Goal: Communication & Community: Answer question/provide support

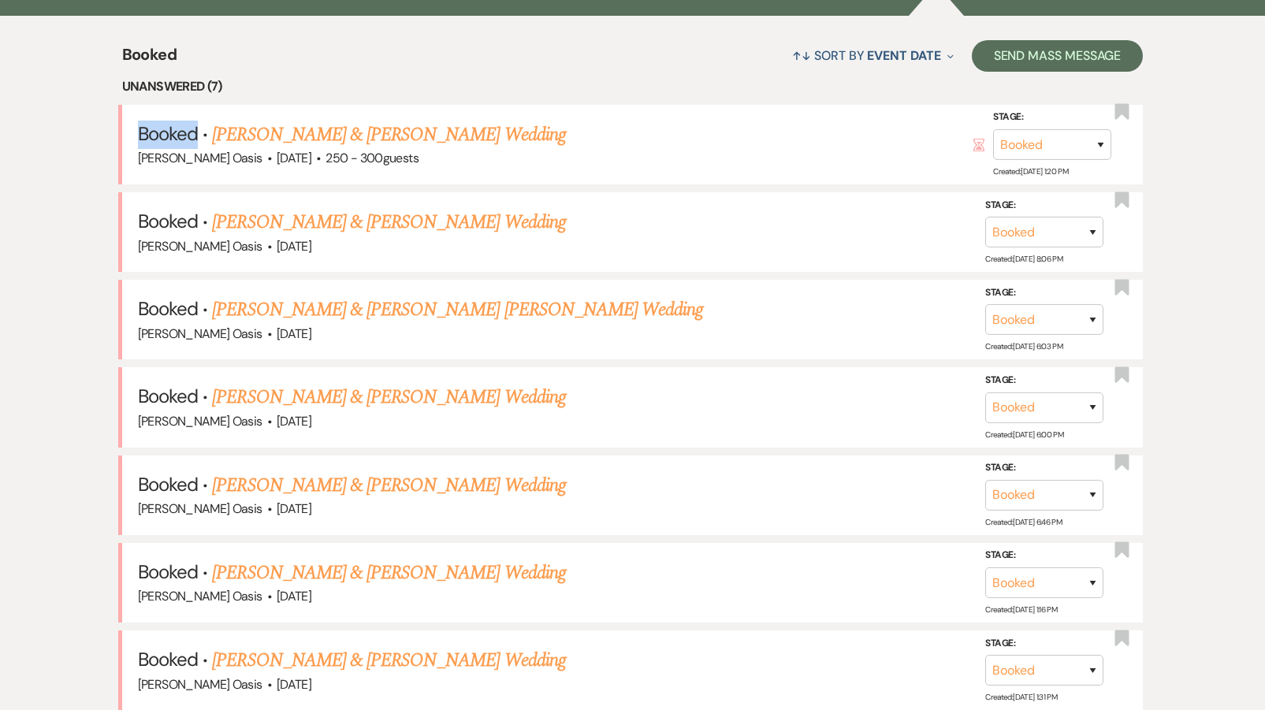
scroll to position [602, 0]
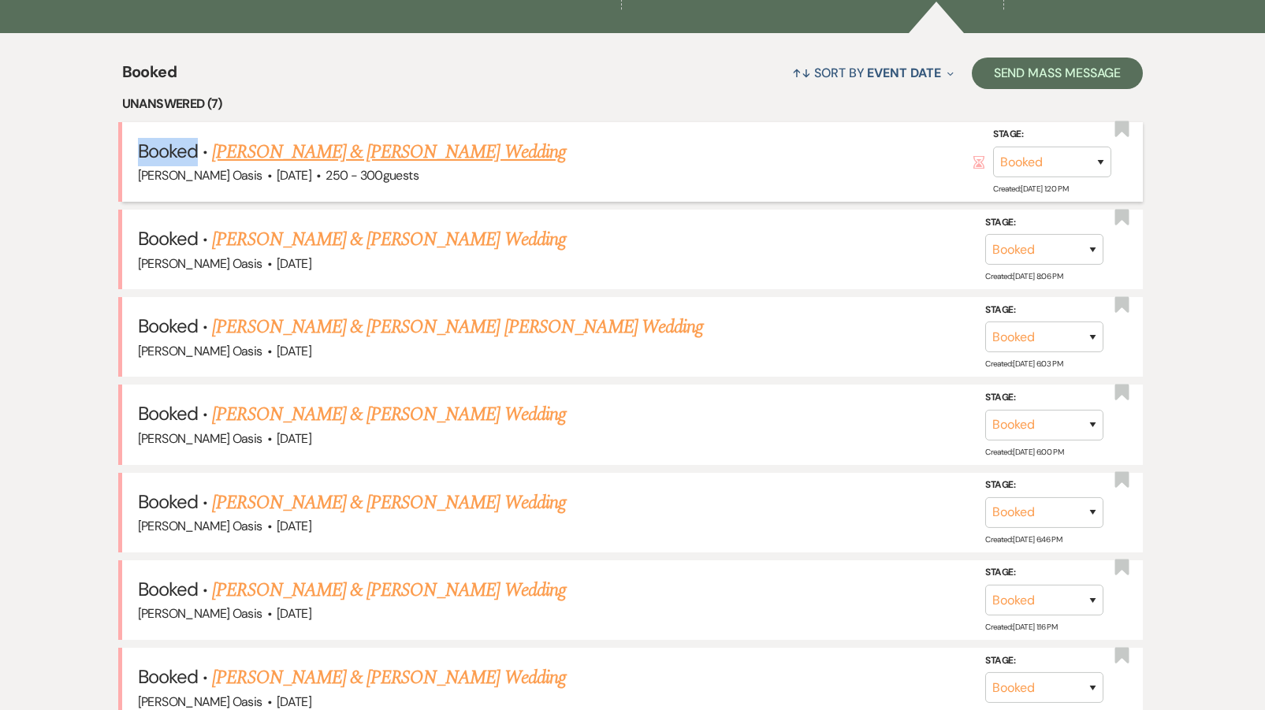
click at [337, 143] on link "[PERSON_NAME] & [PERSON_NAME] Wedding" at bounding box center [388, 152] width 353 height 28
select select "1"
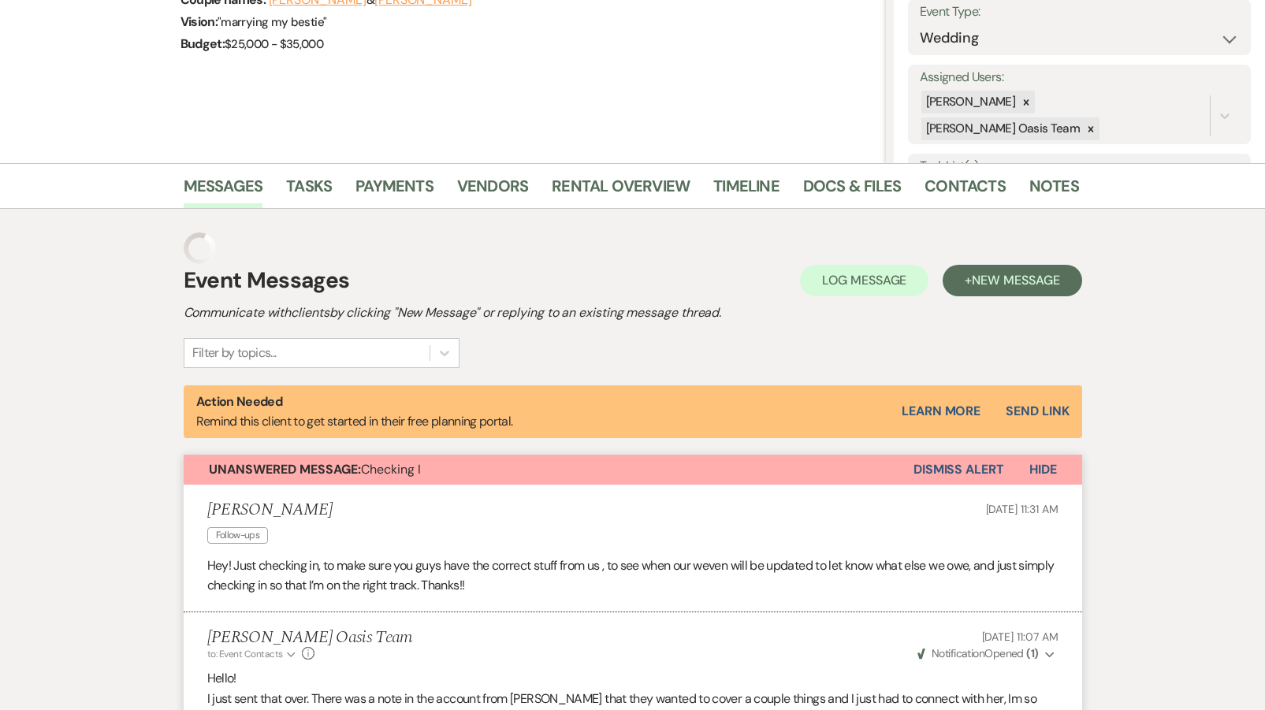
scroll to position [1117, 0]
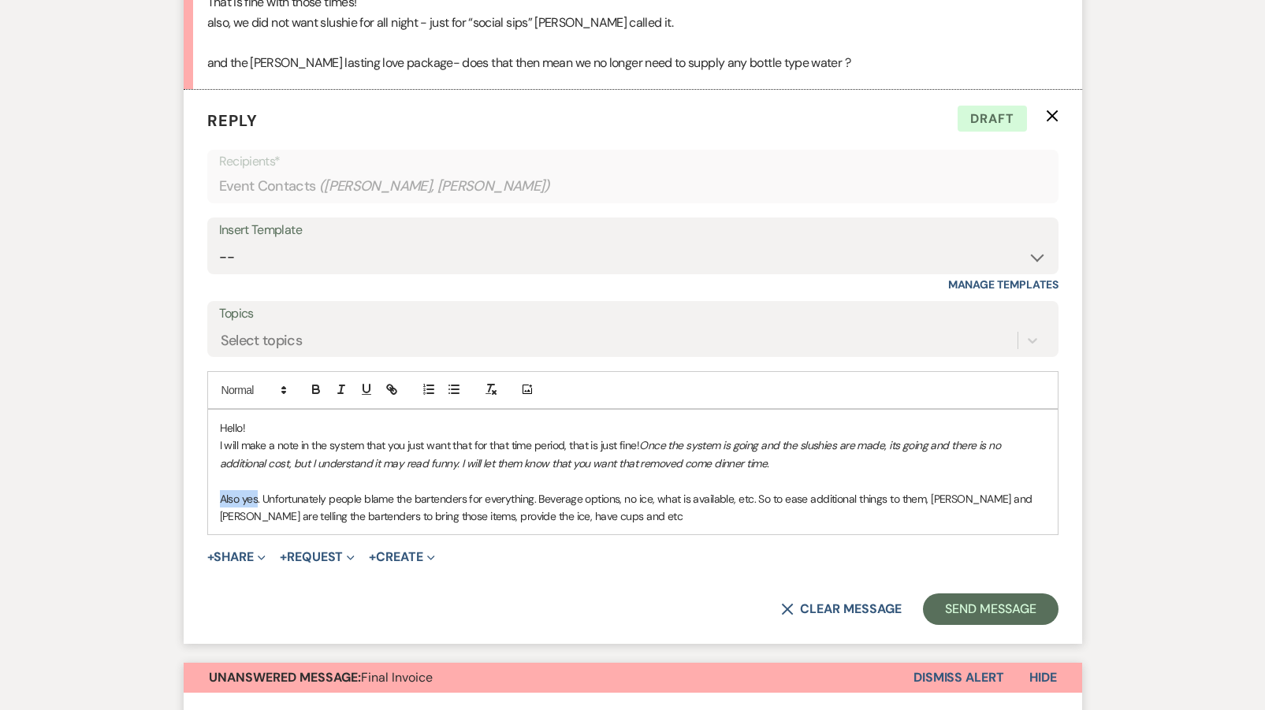
drag, startPoint x: 259, startPoint y: 483, endPoint x: 180, endPoint y: 484, distance: 78.8
click at [231, 499] on p "Also yes. Unfortunately people blame the bartenders for everything. Beverage op…" at bounding box center [633, 507] width 826 height 35
drag, startPoint x: 263, startPoint y: 488, endPoint x: 212, endPoint y: 483, distance: 51.5
click at [212, 483] on div "Hello! I will make a note in the system that you just want that for that time p…" at bounding box center [633, 472] width 850 height 125
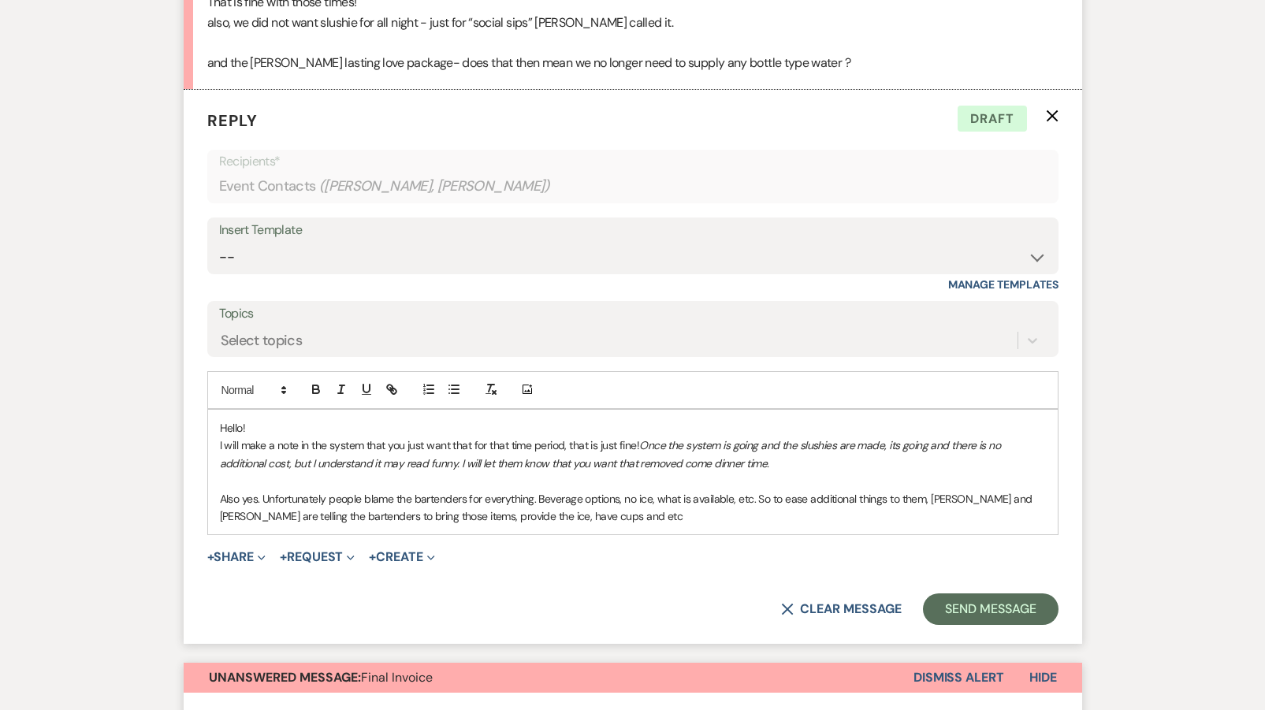
click at [227, 437] on p "I will make a note in the system that you just want that for that time period, …" at bounding box center [633, 454] width 826 height 35
click at [221, 437] on p "Slushie: I will make a note in the system that you just want that for that time…" at bounding box center [633, 454] width 826 height 35
drag, startPoint x: 221, startPoint y: 431, endPoint x: 257, endPoint y: 434, distance: 36.3
click at [257, 437] on p "Slushie: I will make a note in the system that you just want that for that time…" at bounding box center [633, 454] width 826 height 35
click at [311, 382] on icon "button" at bounding box center [316, 389] width 14 height 14
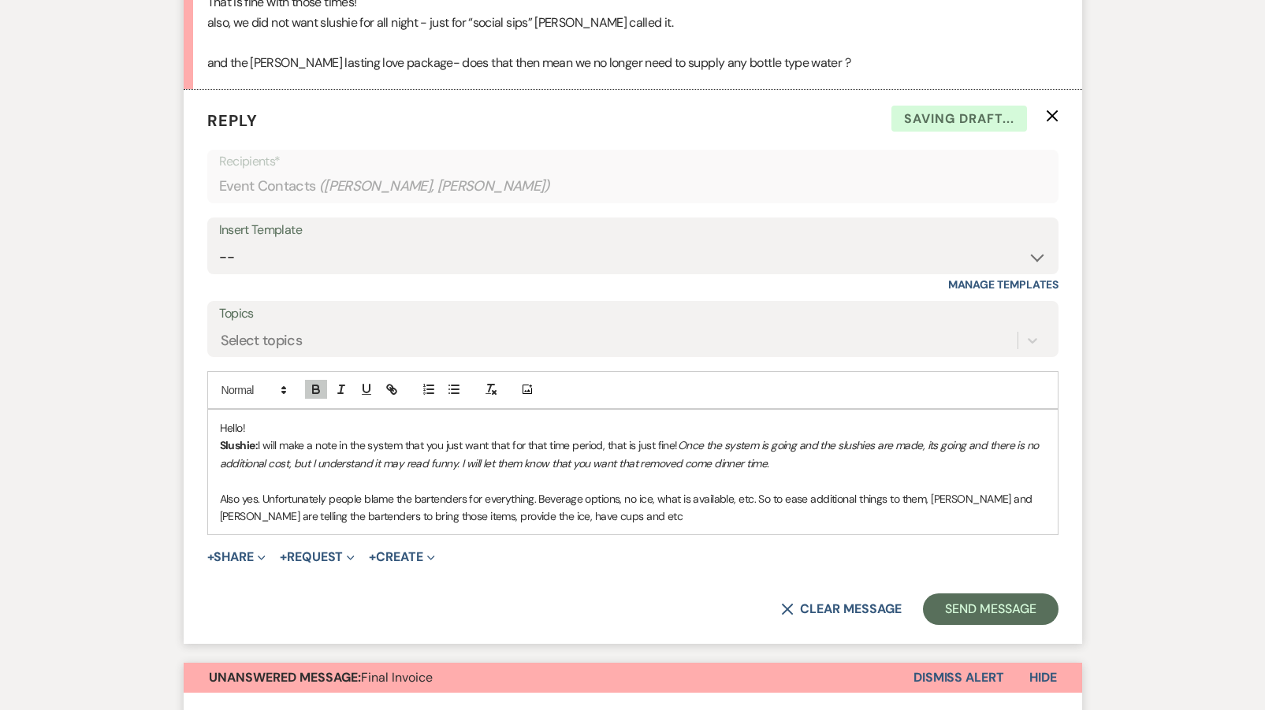
click at [240, 438] on strong "Slushie:" at bounding box center [239, 445] width 39 height 14
click at [220, 438] on strong "Slushie:" at bounding box center [239, 445] width 39 height 14
click at [453, 380] on button "button" at bounding box center [454, 389] width 22 height 19
click at [310, 490] on p "Also yes. Unfortunately people blame the bartenders for everything. Beverage op…" at bounding box center [633, 507] width 826 height 35
drag, startPoint x: 259, startPoint y: 486, endPoint x: 207, endPoint y: 486, distance: 52.0
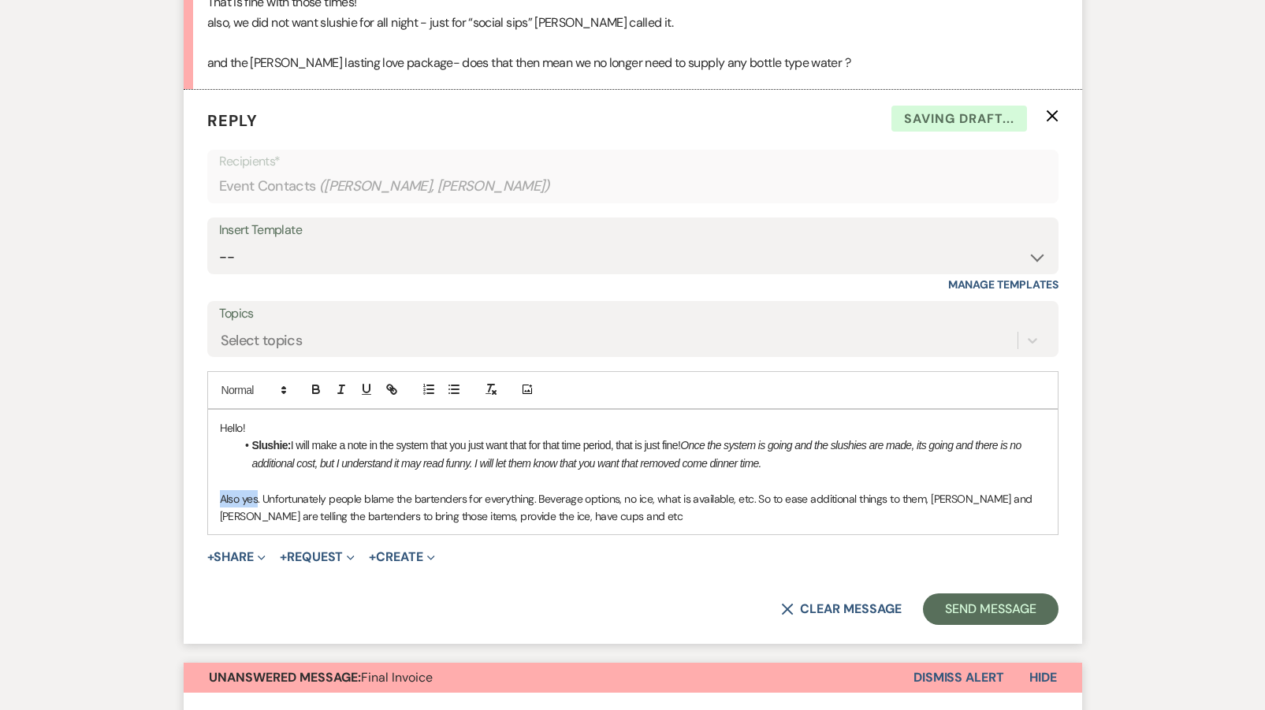
click at [207, 486] on div "Hello! Slushie: I will make a note in the system that you just want that for th…" at bounding box center [632, 472] width 851 height 126
drag, startPoint x: 255, startPoint y: 484, endPoint x: 200, endPoint y: 484, distance: 54.4
click at [200, 484] on form "Reply X Saving draft... Recipients* Event Contacts ( [PERSON_NAME], [PERSON_NAM…" at bounding box center [633, 367] width 899 height 555
click at [309, 382] on icon "button" at bounding box center [316, 389] width 14 height 14
click at [218, 487] on div "Hello! Slushie: I will make a note in the system that you just want that for th…" at bounding box center [633, 472] width 850 height 125
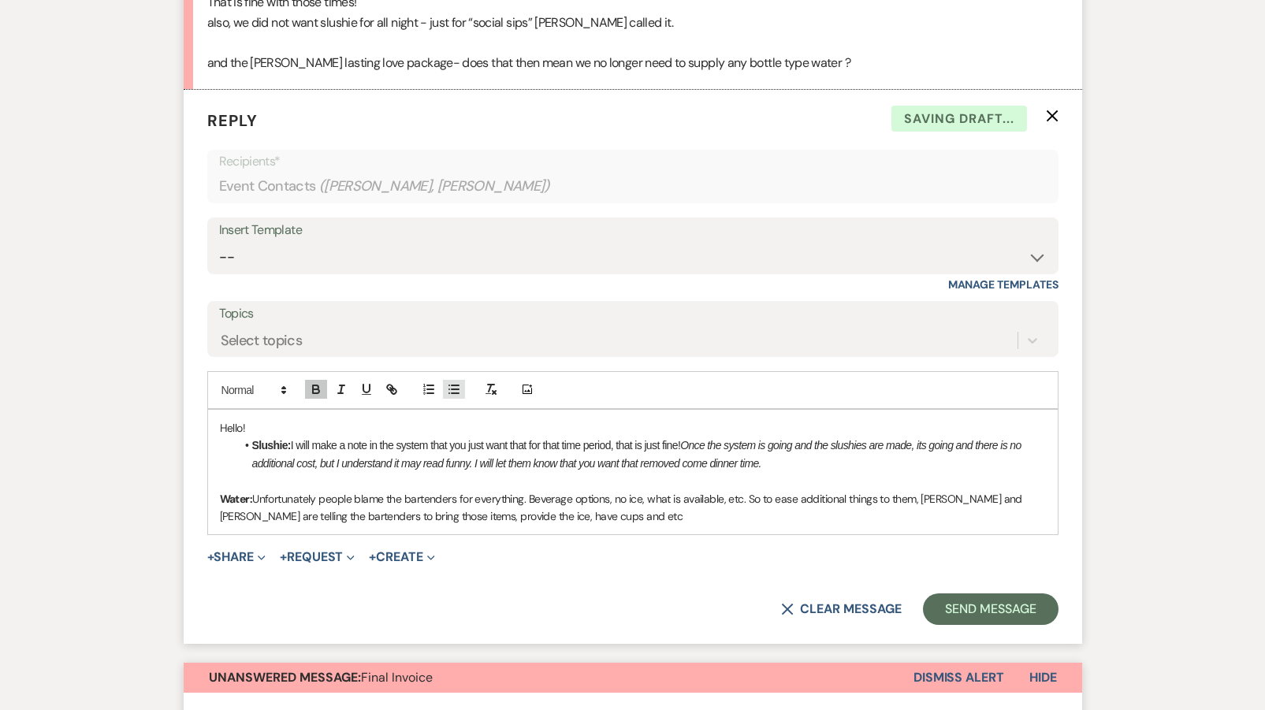
click at [445, 380] on button "button" at bounding box center [454, 389] width 22 height 19
click at [287, 490] on li "Water: Unfortunately people blame the bartenders for everything. Beverage optio…" at bounding box center [641, 507] width 810 height 35
click at [285, 494] on li "Water: Unfortunately people blame the bartenders for everything. Beverage optio…" at bounding box center [641, 507] width 810 height 35
click at [285, 490] on li "Water: Unfortunately people blame the bartenders for everything. Beverage optio…" at bounding box center [641, 507] width 810 height 35
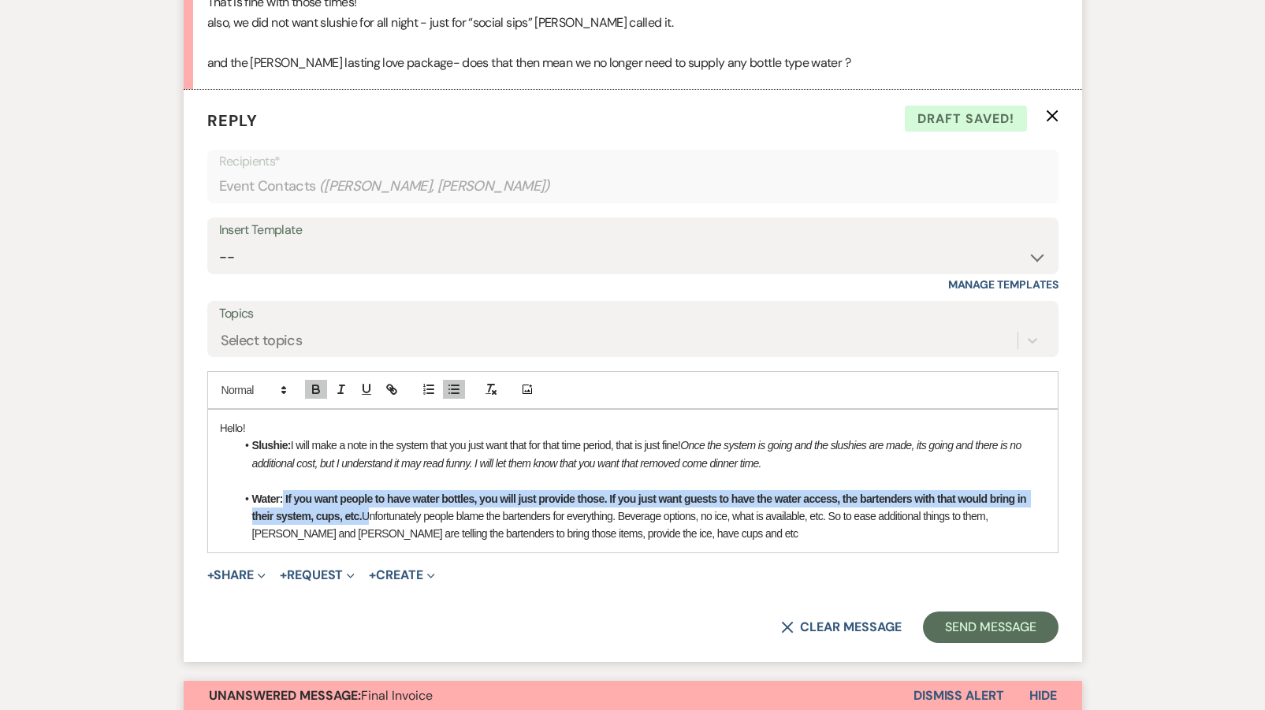
drag, startPoint x: 373, startPoint y: 501, endPoint x: 284, endPoint y: 482, distance: 90.9
click at [284, 490] on li "Water: If you want people to have water bottles, you will just provide those. I…" at bounding box center [641, 516] width 810 height 53
click at [316, 386] on icon "button" at bounding box center [316, 388] width 6 height 4
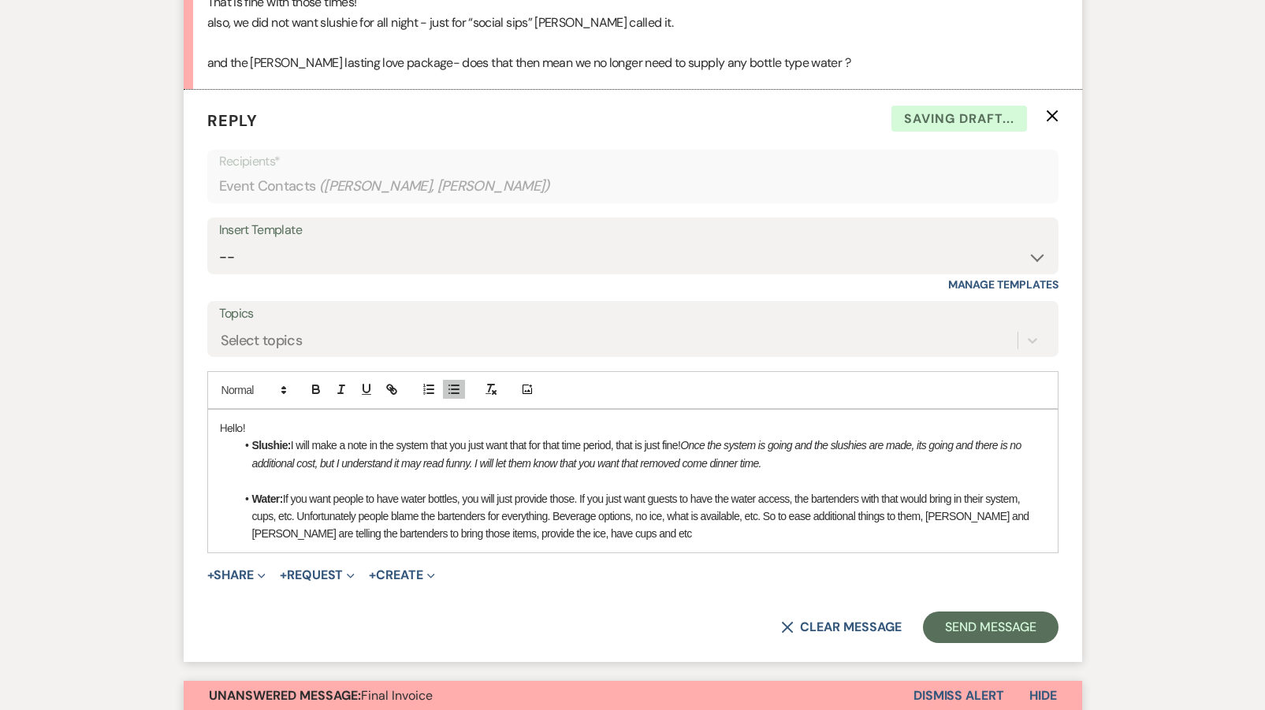
click at [350, 472] on p at bounding box center [633, 480] width 826 height 17
click at [900, 498] on li "Water: If you want people to have water bottles, you will just provide those. I…" at bounding box center [641, 516] width 810 height 53
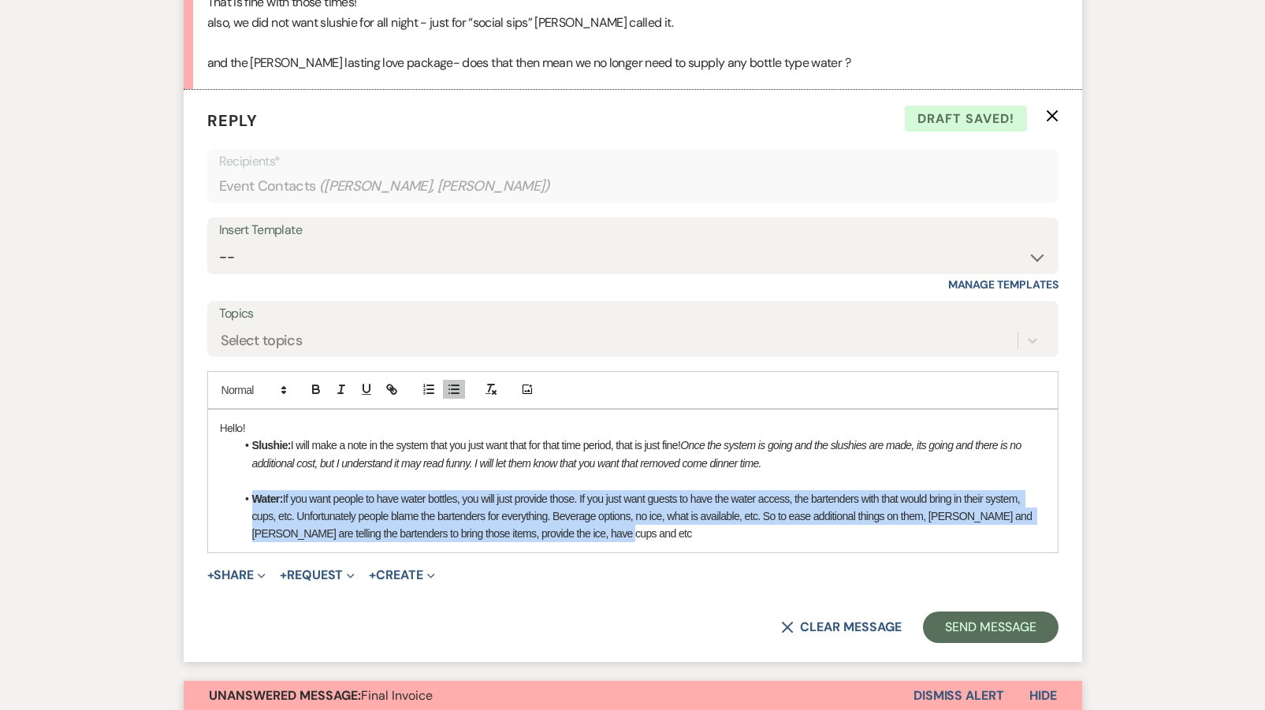
drag, startPoint x: 613, startPoint y: 523, endPoint x: 250, endPoint y: 488, distance: 364.4
click at [250, 490] on li "Water: If you want people to have water bottles, you will just provide those. I…" at bounding box center [641, 516] width 810 height 53
copy li "Water: If you want people to have water bottles, you will just provide those. I…"
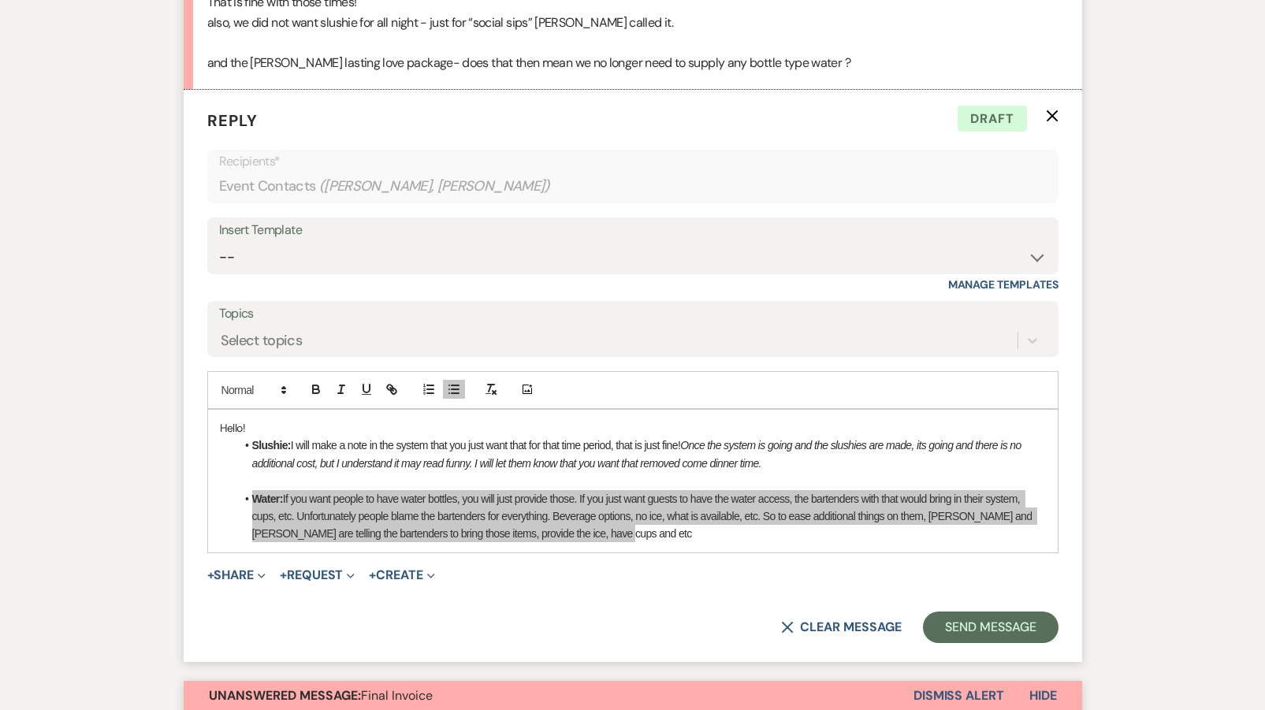
drag, startPoint x: 241, startPoint y: 17, endPoint x: 500, endPoint y: 505, distance: 553.0
click at [500, 505] on li "Water: If you want people to have water bottles, you will just provide those. I…" at bounding box center [641, 516] width 810 height 53
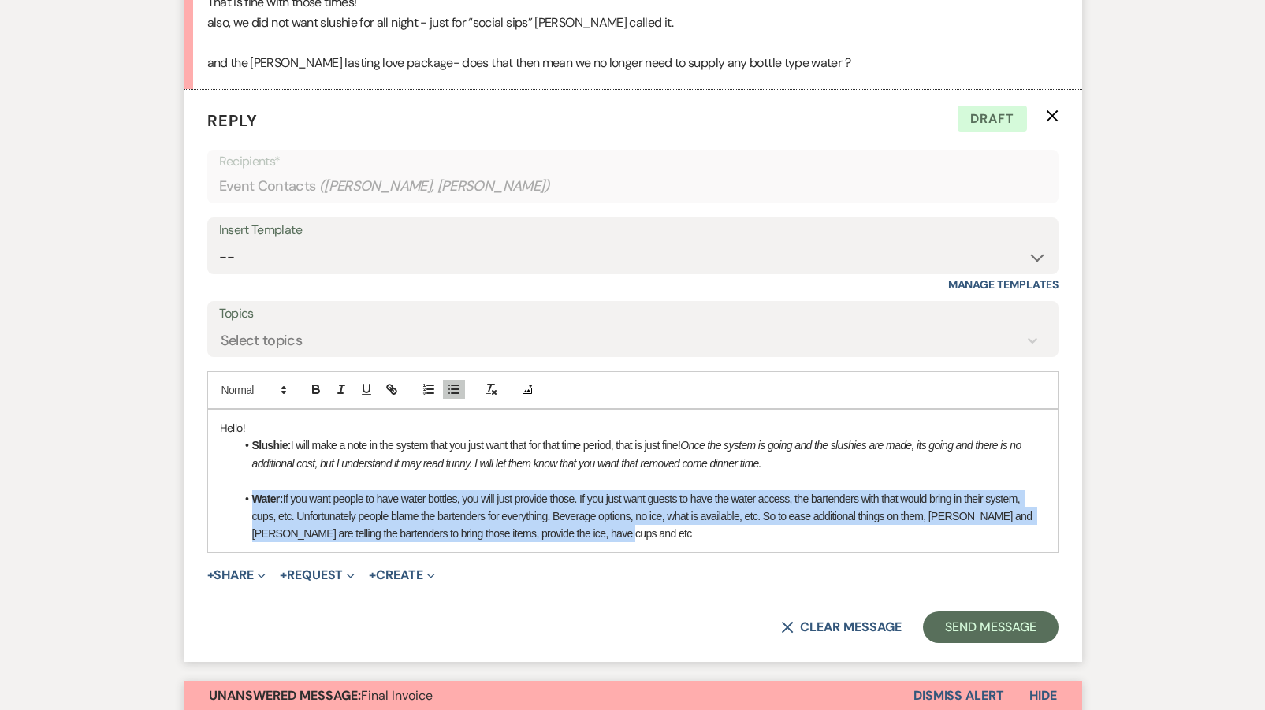
click at [577, 527] on li "Water: If you want people to have water bottles, you will just provide those. I…" at bounding box center [641, 516] width 810 height 53
drag, startPoint x: 602, startPoint y: 523, endPoint x: 287, endPoint y: 488, distance: 317.3
click at [287, 490] on li "Water: If you want people to have water bottles, you will just provide those. I…" at bounding box center [641, 516] width 810 height 53
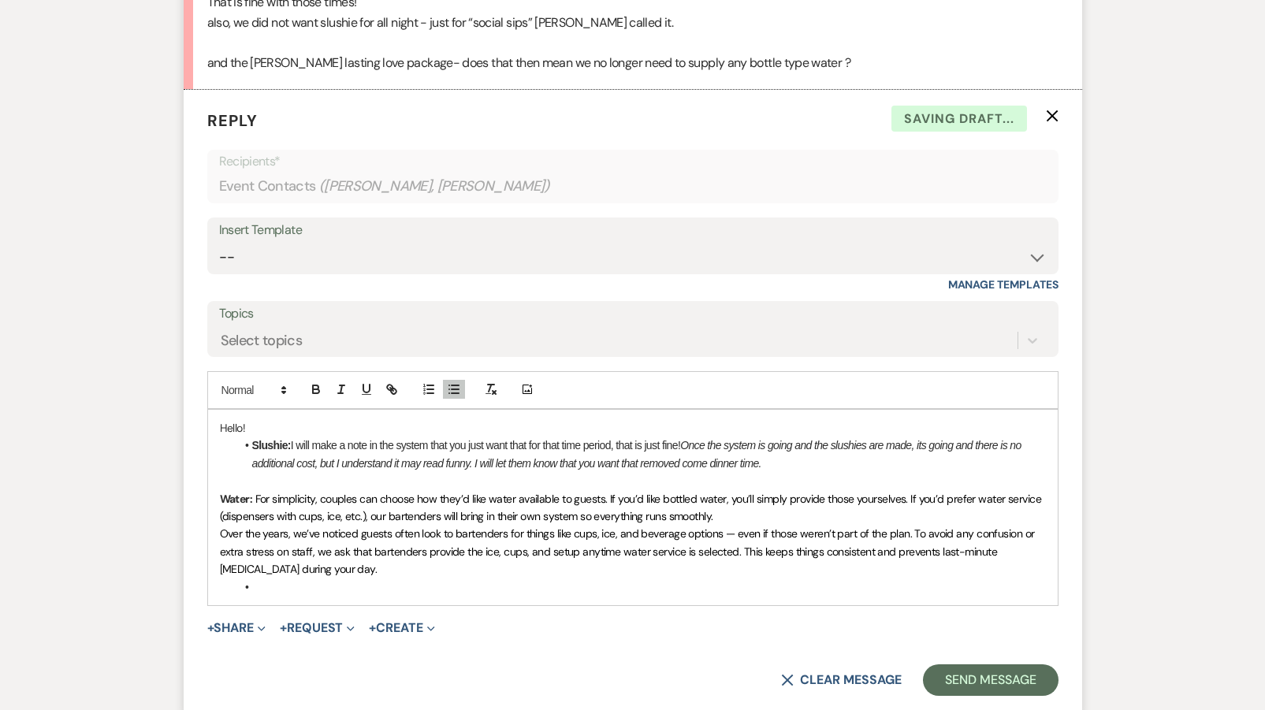
click at [214, 480] on div "Hello! Slushie: I will make a note in the system that you just want that for th…" at bounding box center [633, 508] width 850 height 196
click at [453, 386] on button "button" at bounding box center [454, 389] width 22 height 19
drag, startPoint x: 976, startPoint y: 488, endPoint x: 935, endPoint y: 486, distance: 41.0
click at [935, 493] on span "For simplicity, couples can choose how they’d like water available to guests. I…" at bounding box center [639, 508] width 774 height 30
click at [222, 527] on span "Over the years, we’ve noticed guests often look to bartenders for things like c…" at bounding box center [629, 552] width 818 height 50
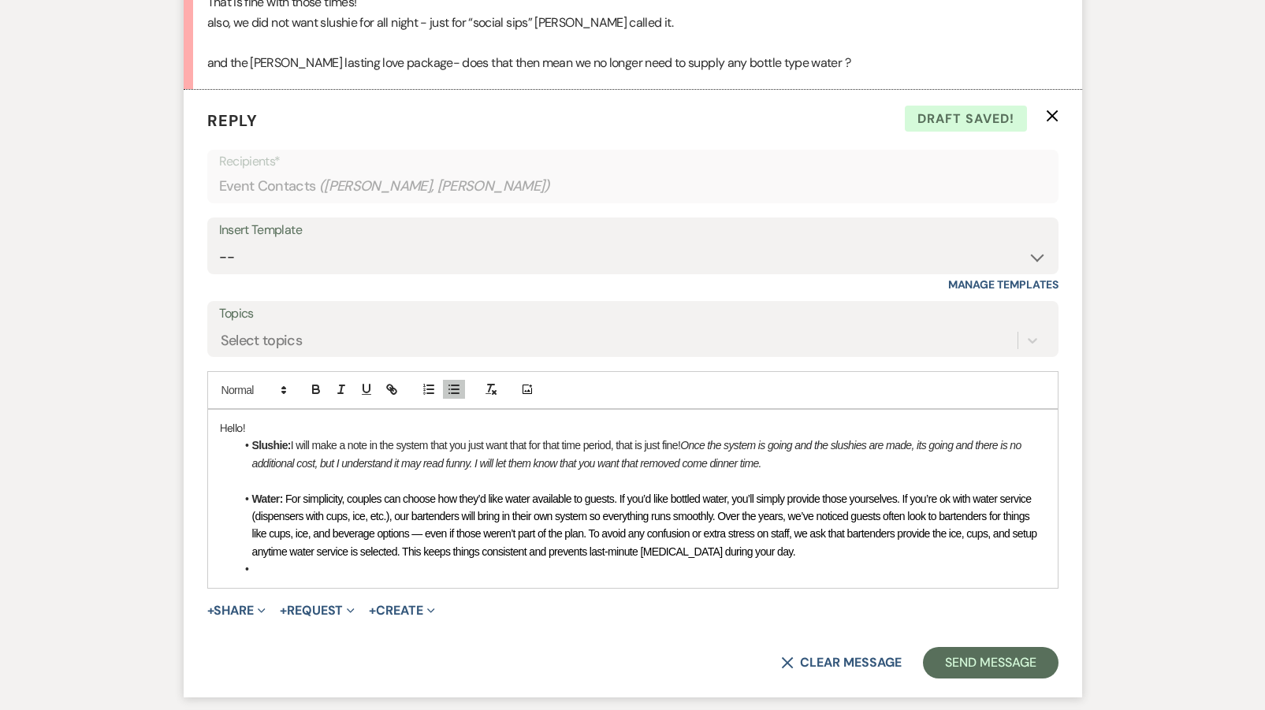
click at [945, 501] on span "For simplicity, couples can choose how they’d like water available to guests. I…" at bounding box center [646, 525] width 788 height 65
click at [523, 521] on span "For simplicity, couples can choose how they’d like water available to guests. I…" at bounding box center [646, 525] width 788 height 65
drag, startPoint x: 691, startPoint y: 519, endPoint x: 553, endPoint y: 520, distance: 137.2
click at [553, 520] on span "For simplicity, couples can choose how they’d like water available to guests. I…" at bounding box center [646, 525] width 789 height 65
click at [328, 561] on li at bounding box center [641, 569] width 810 height 17
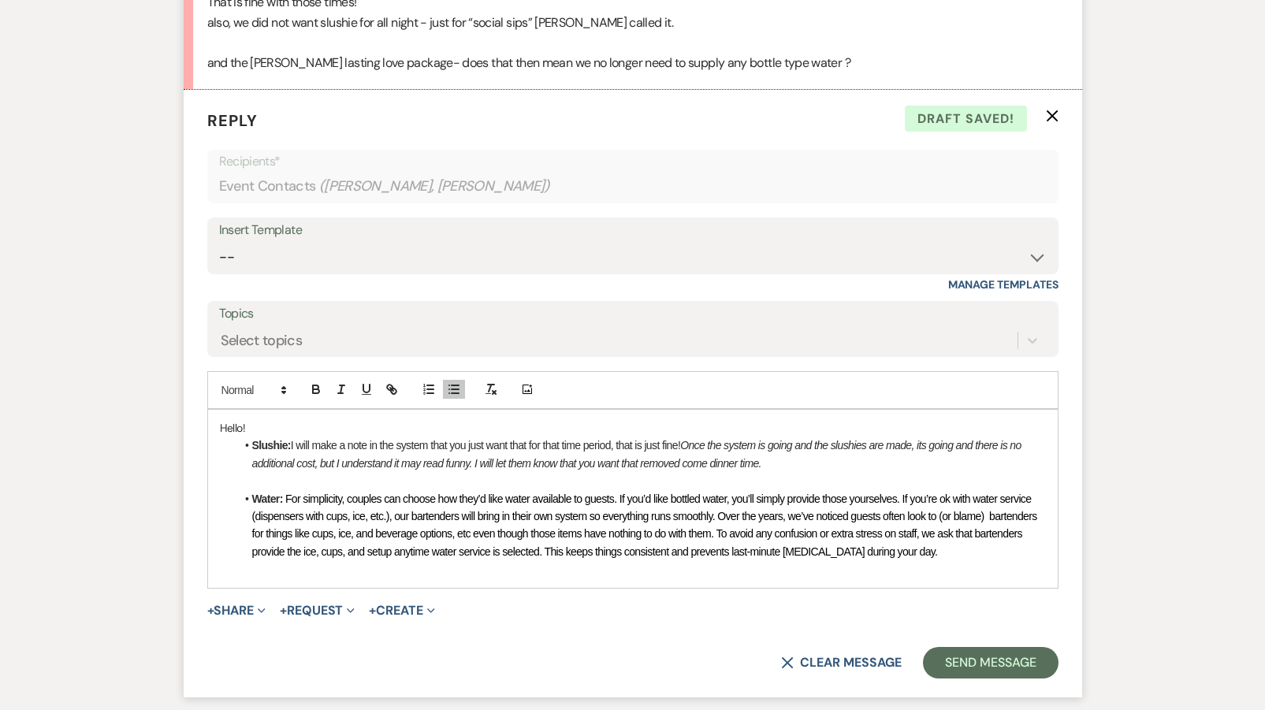
click at [268, 419] on p "Hello!" at bounding box center [633, 427] width 826 height 17
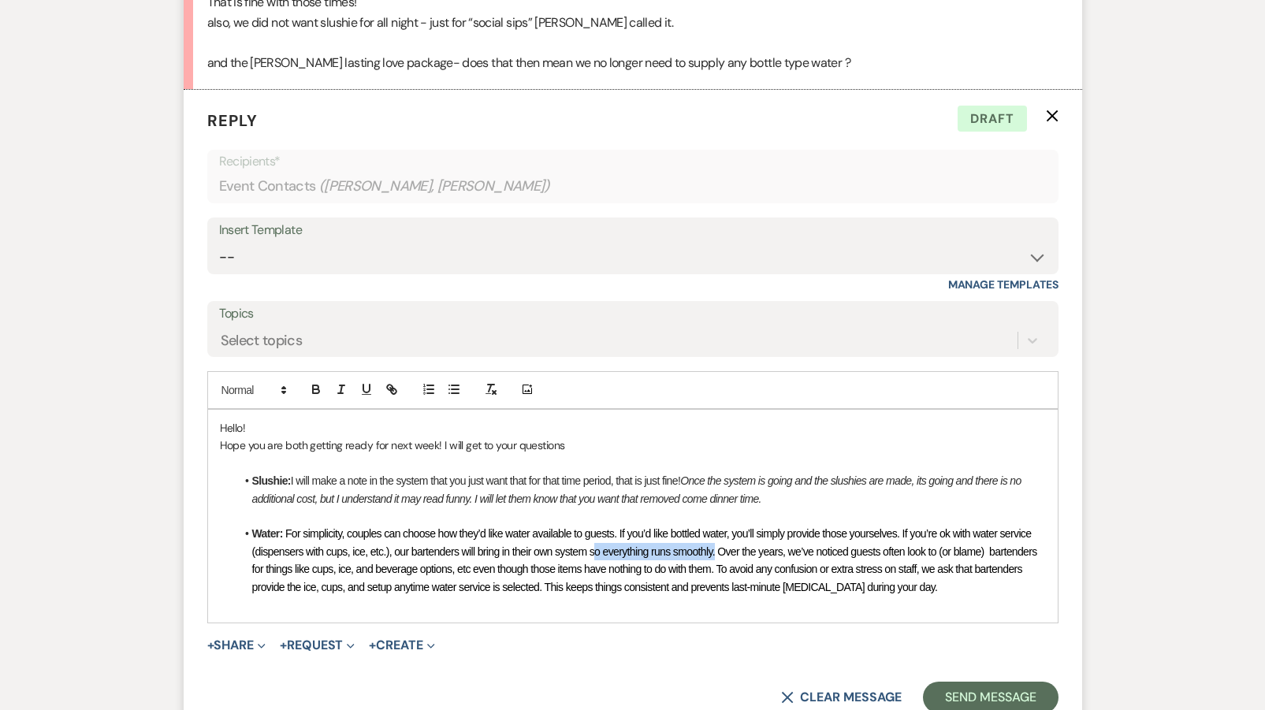
drag, startPoint x: 723, startPoint y: 536, endPoint x: 599, endPoint y: 538, distance: 123.8
click at [599, 538] on span "For simplicity, couples can choose how they’d like water available to guests. I…" at bounding box center [646, 559] width 788 height 65
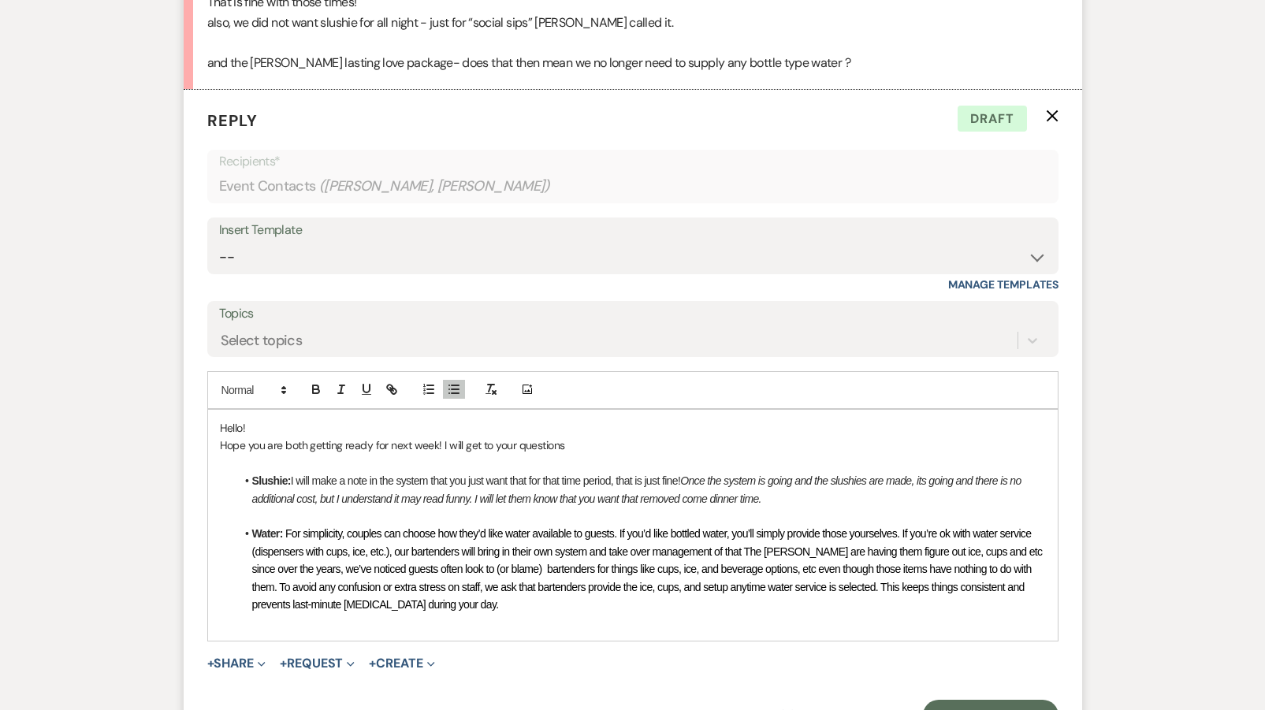
click at [749, 535] on span "For simplicity, couples can choose how they’d like water available to guests. I…" at bounding box center [648, 569] width 793 height 84
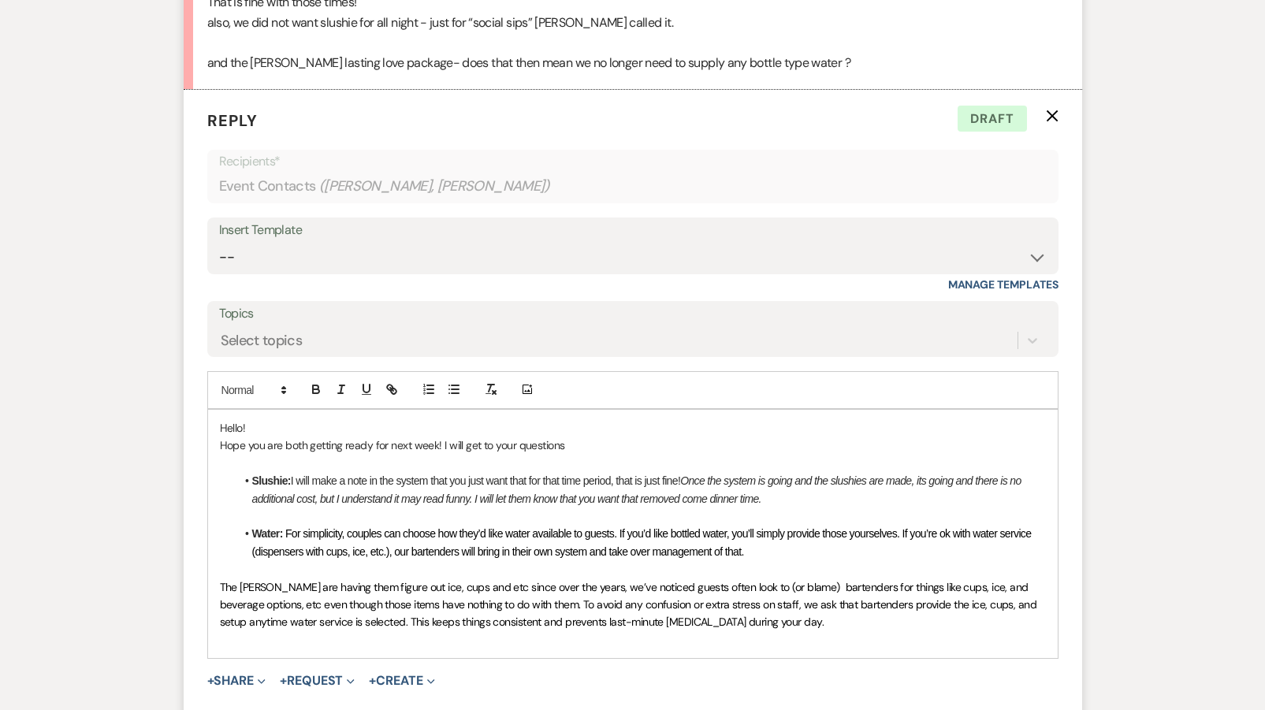
click at [300, 580] on span "﻿ The [PERSON_NAME] are having them figure out ice, cups and etc since over the…" at bounding box center [630, 605] width 820 height 50
drag, startPoint x: 320, startPoint y: 587, endPoint x: 916, endPoint y: 564, distance: 596.5
click at [916, 580] on span "The [PERSON_NAME] are already having them figure out ice, cups and etc since ov…" at bounding box center [634, 605] width 829 height 50
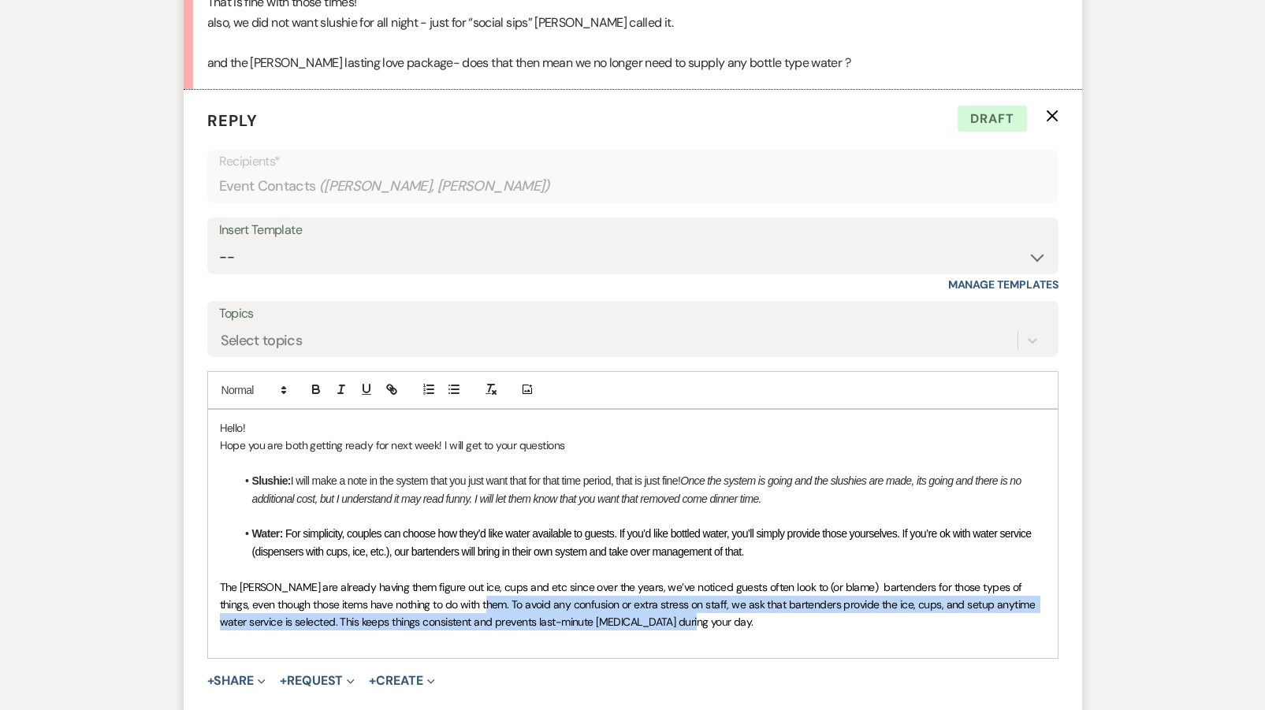
drag, startPoint x: 457, startPoint y: 589, endPoint x: 672, endPoint y: 602, distance: 214.8
click at [672, 602] on p "The [PERSON_NAME] are already having them figure out ice, cups and etc since ov…" at bounding box center [633, 605] width 826 height 53
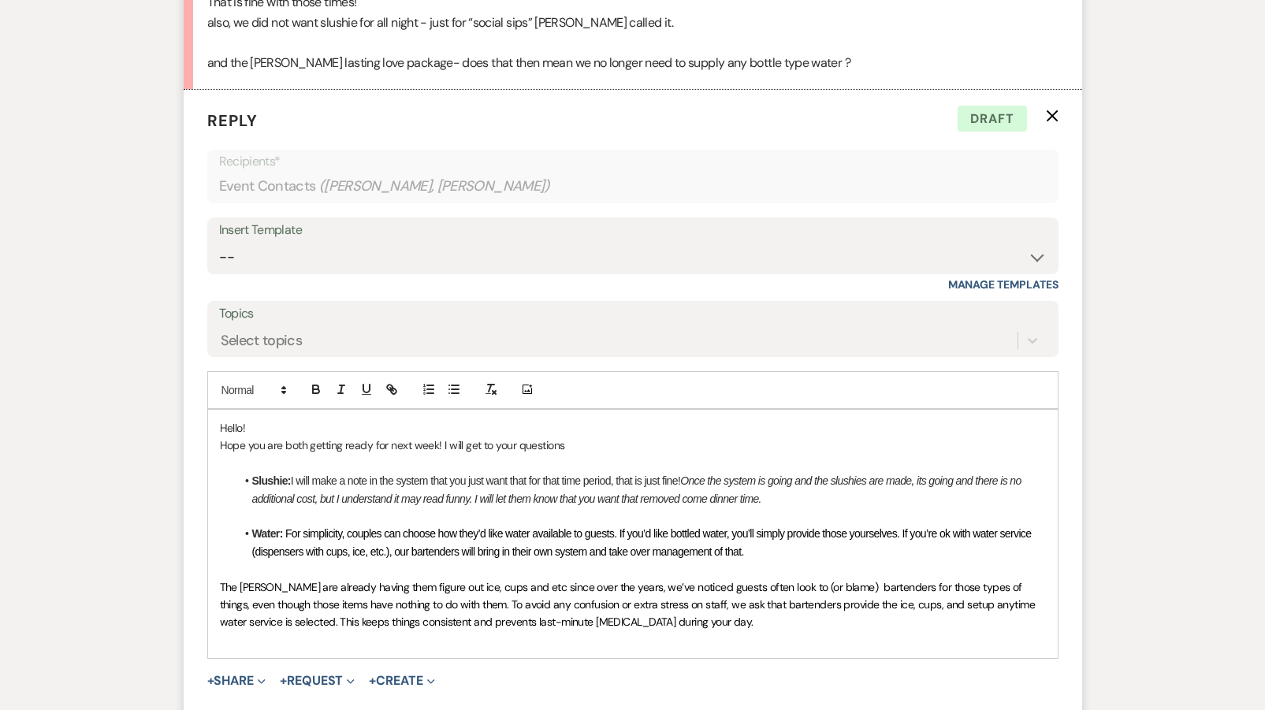
click at [224, 580] on span "The [PERSON_NAME] are already having them figure out ice, cups and etc since ov…" at bounding box center [629, 605] width 818 height 50
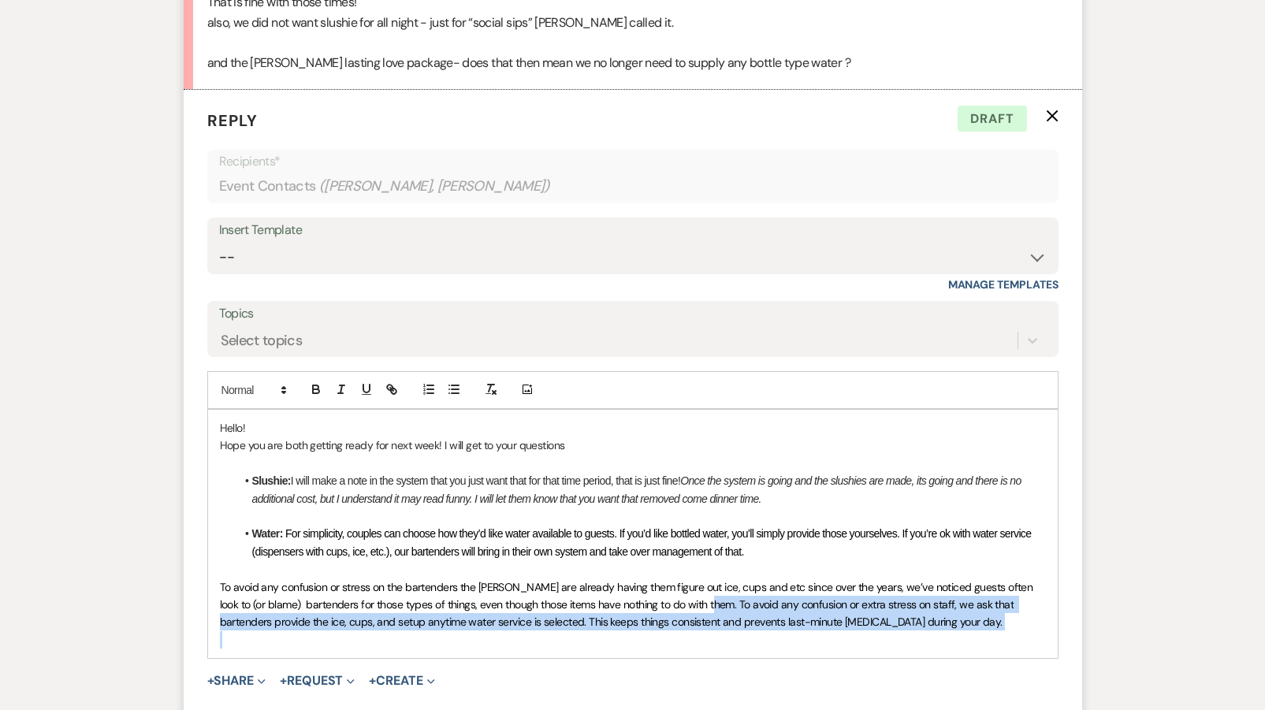
drag, startPoint x: 695, startPoint y: 612, endPoint x: 899, endPoint y: 658, distance: 208.6
click at [899, 658] on form "Reply X Draft Recipients* Event Contacts ( [PERSON_NAME], [PERSON_NAME] ) Inser…" at bounding box center [633, 429] width 899 height 679
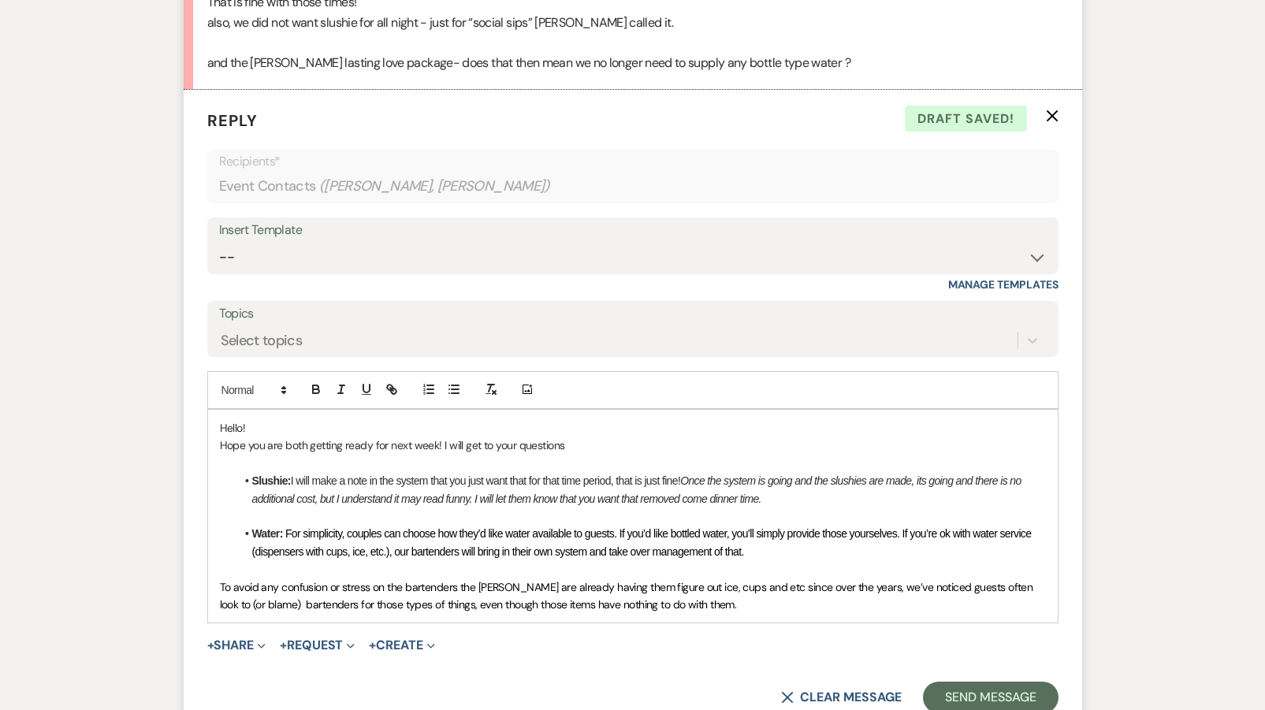
click at [223, 580] on span "To avoid any confusion or stress on the bartenders the [PERSON_NAME] are alread…" at bounding box center [628, 596] width 816 height 32
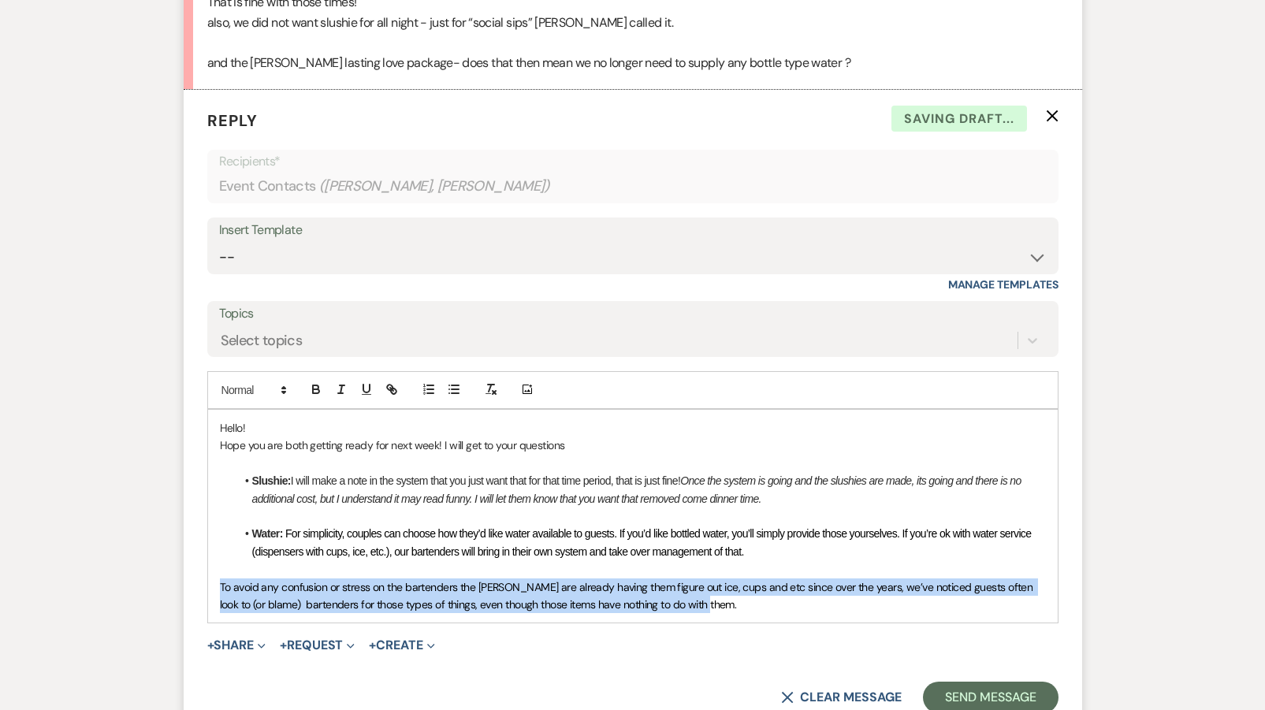
drag, startPoint x: 704, startPoint y: 594, endPoint x: 76, endPoint y: 568, distance: 628.1
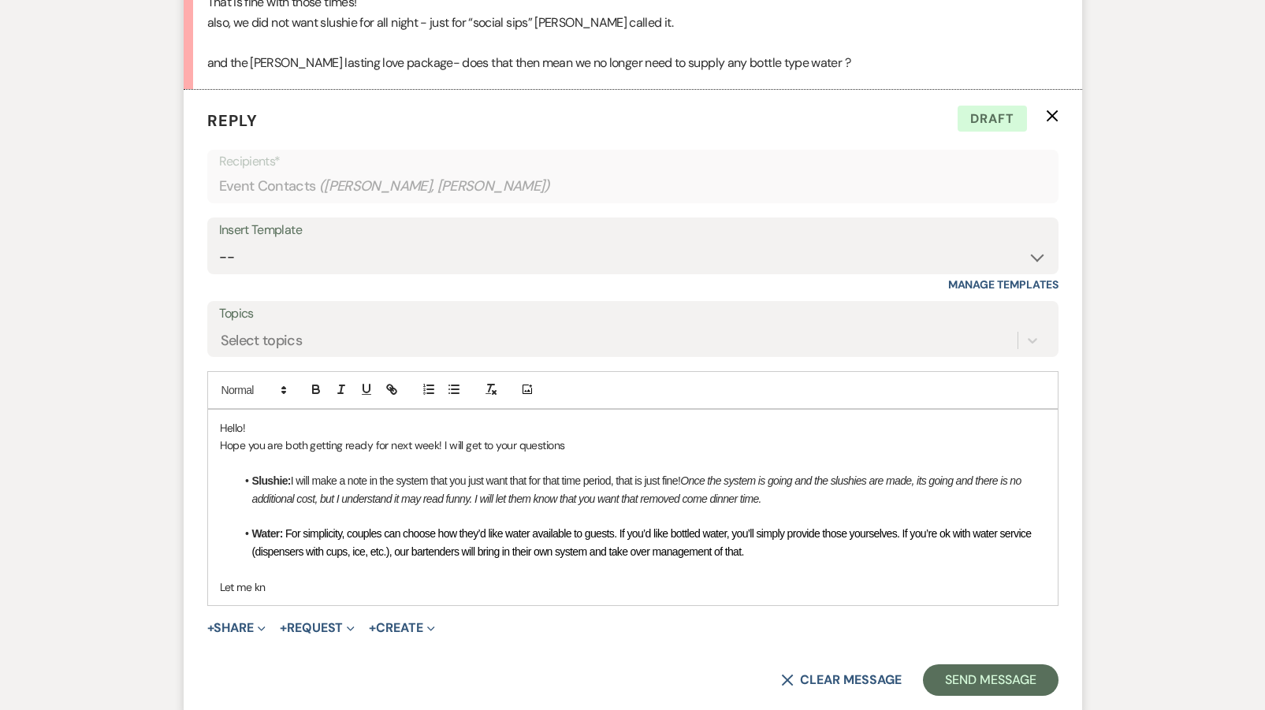
click at [251, 579] on p "Let me kn" at bounding box center [633, 587] width 826 height 17
drag, startPoint x: 271, startPoint y: 575, endPoint x: 188, endPoint y: 574, distance: 83.6
click at [188, 574] on form "Reply X Draft Recipients* Event Contacts ( [PERSON_NAME], [PERSON_NAME] ) Inser…" at bounding box center [633, 402] width 899 height 625
click at [455, 386] on button "button" at bounding box center [454, 389] width 22 height 19
drag, startPoint x: 287, startPoint y: 572, endPoint x: 207, endPoint y: 568, distance: 80.6
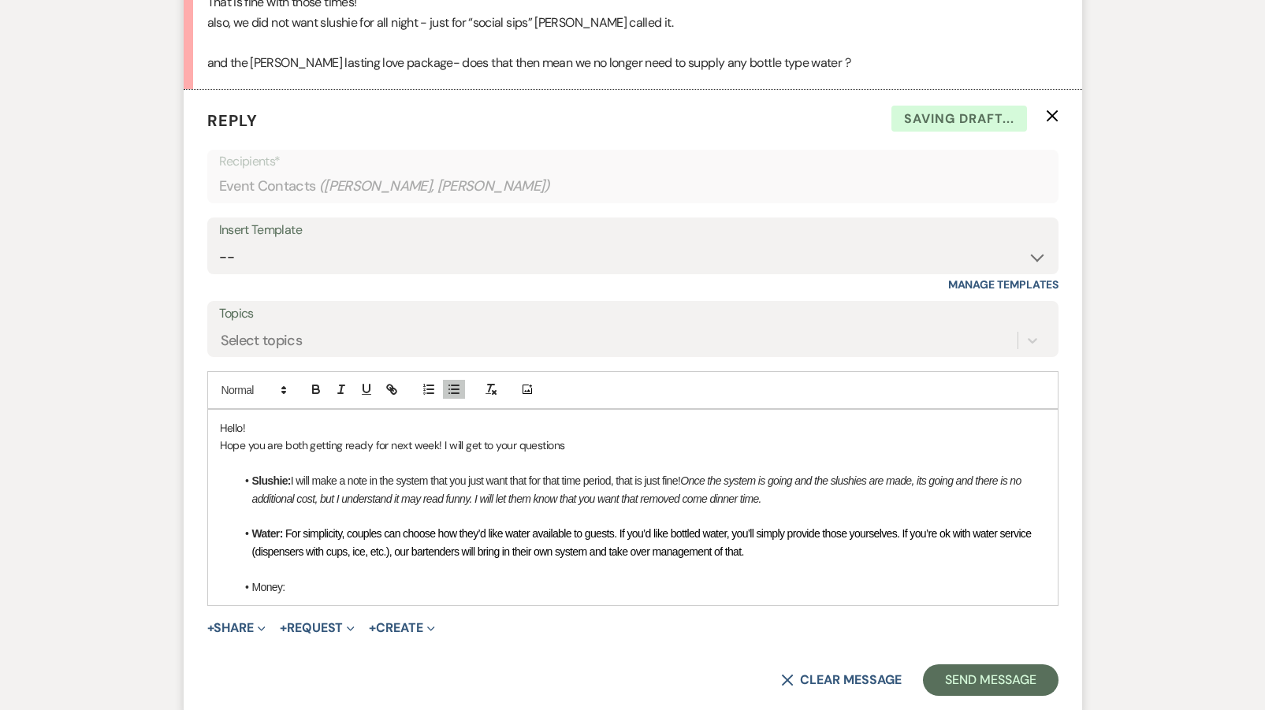
click at [207, 568] on div "Hello! Hope you are both getting ready for next week! I will get to your questi…" at bounding box center [632, 507] width 851 height 197
click at [326, 380] on button "button" at bounding box center [316, 389] width 22 height 19
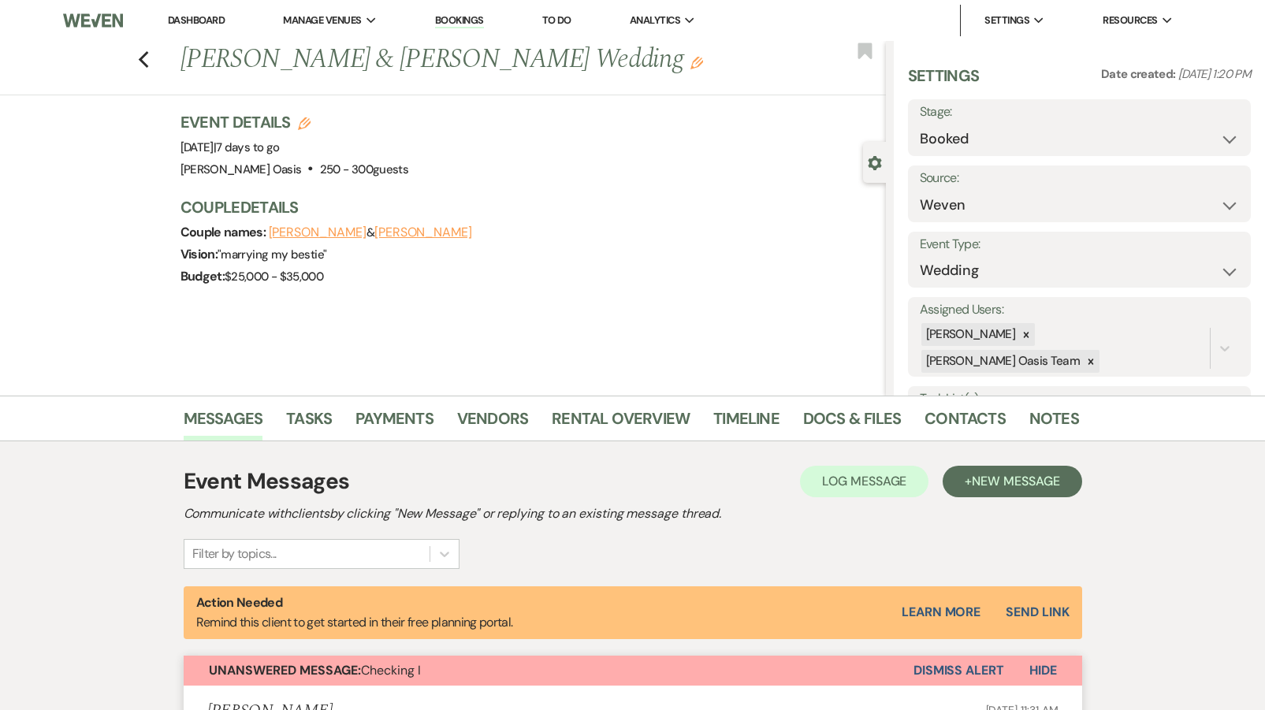
scroll to position [0, 0]
